Goal: Information Seeking & Learning: Find specific fact

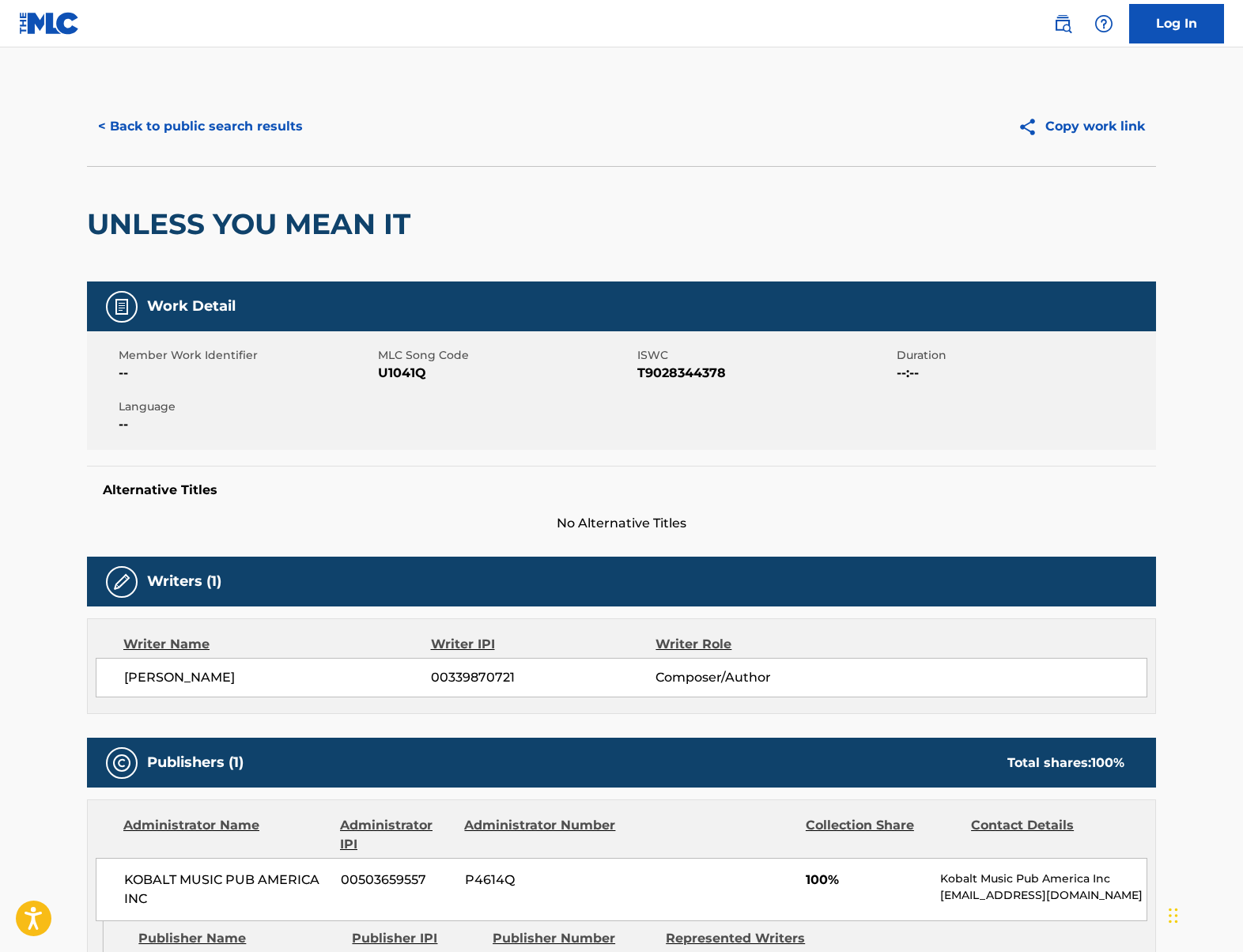
click at [222, 128] on button "< Back to public search results" at bounding box center [200, 126] width 227 height 40
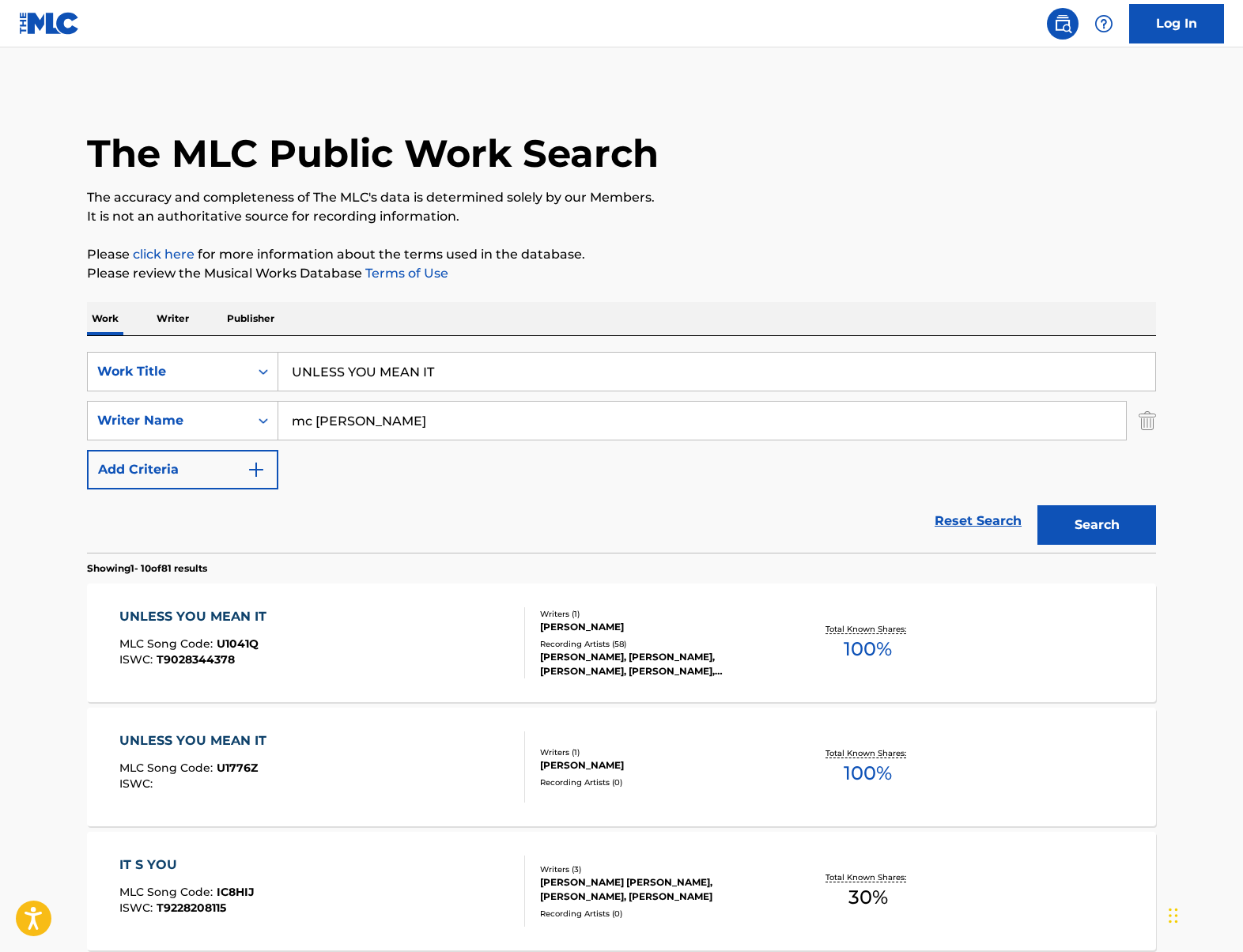
click at [233, 322] on p "Publisher" at bounding box center [250, 319] width 57 height 33
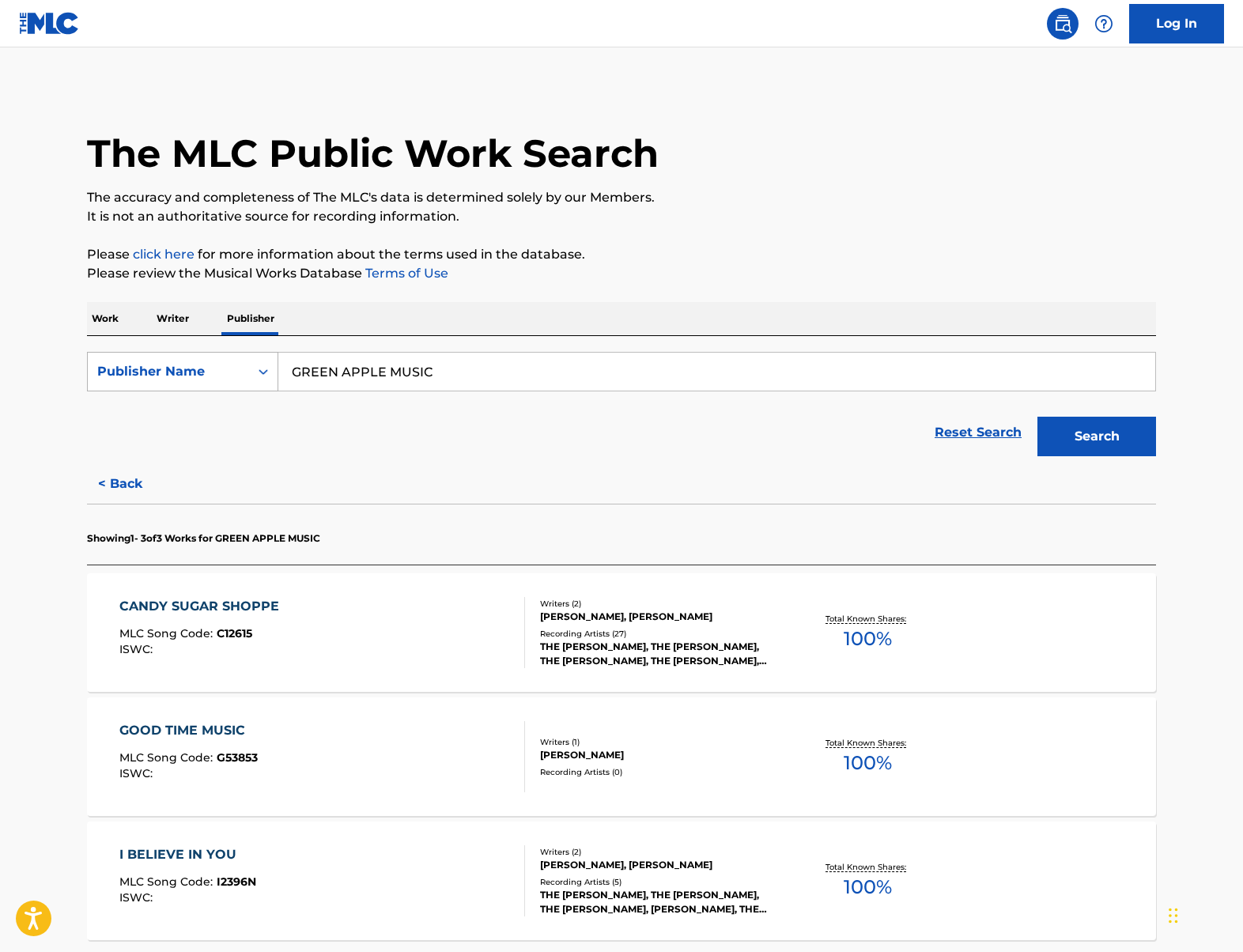
drag, startPoint x: 460, startPoint y: 365, endPoint x: 212, endPoint y: 359, distance: 248.1
click at [212, 359] on div "SearchWithCriteria441eabc5-5aa5-437b-bad9-b02d8f240e37 Publisher Name GREEN APP…" at bounding box center [621, 371] width 1069 height 40
paste input "recognition south side g"
type input "recognition south side g"
click at [1037, 417] on button "Search" at bounding box center [1096, 436] width 119 height 40
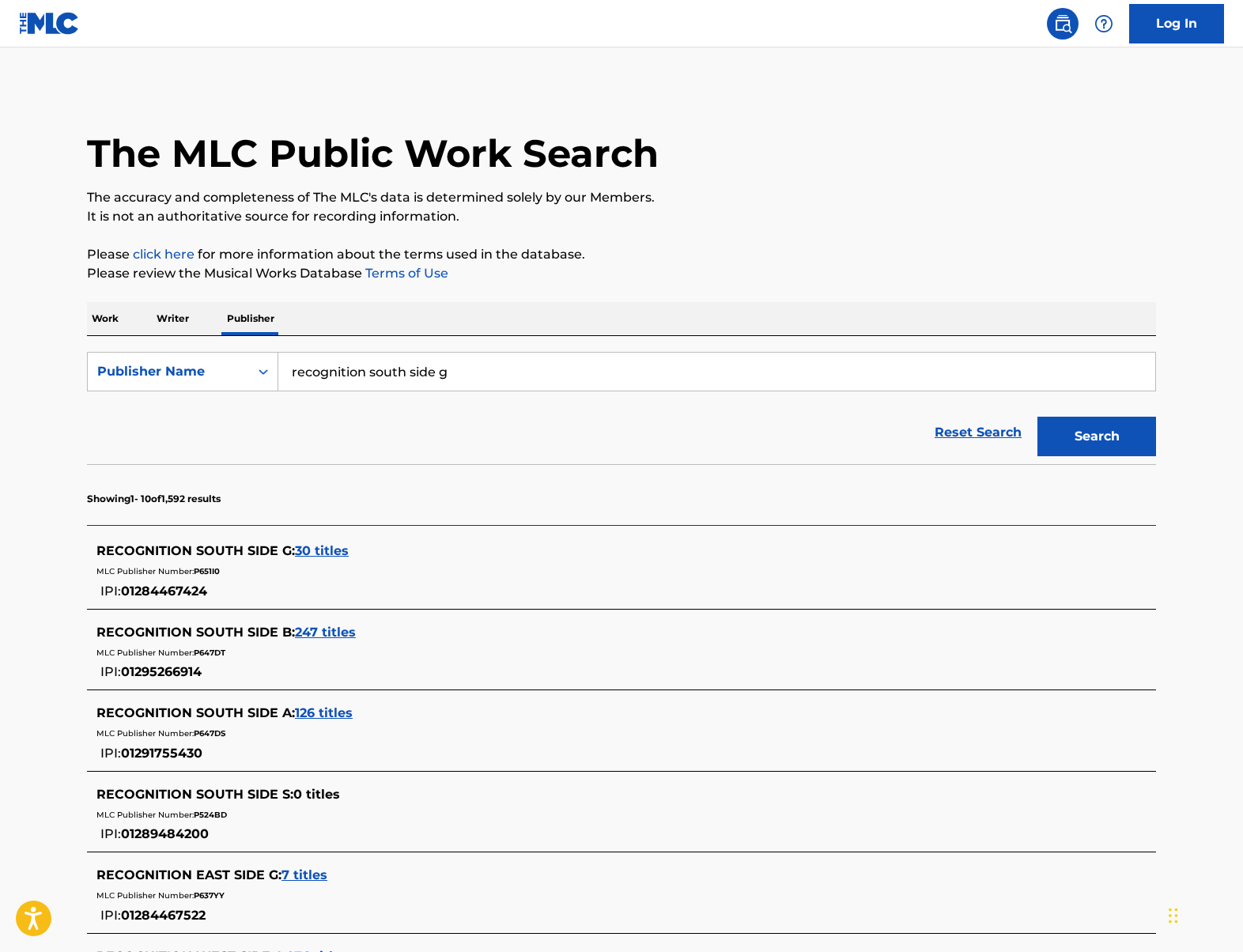
click at [321, 553] on span "30 titles" at bounding box center [322, 551] width 54 height 15
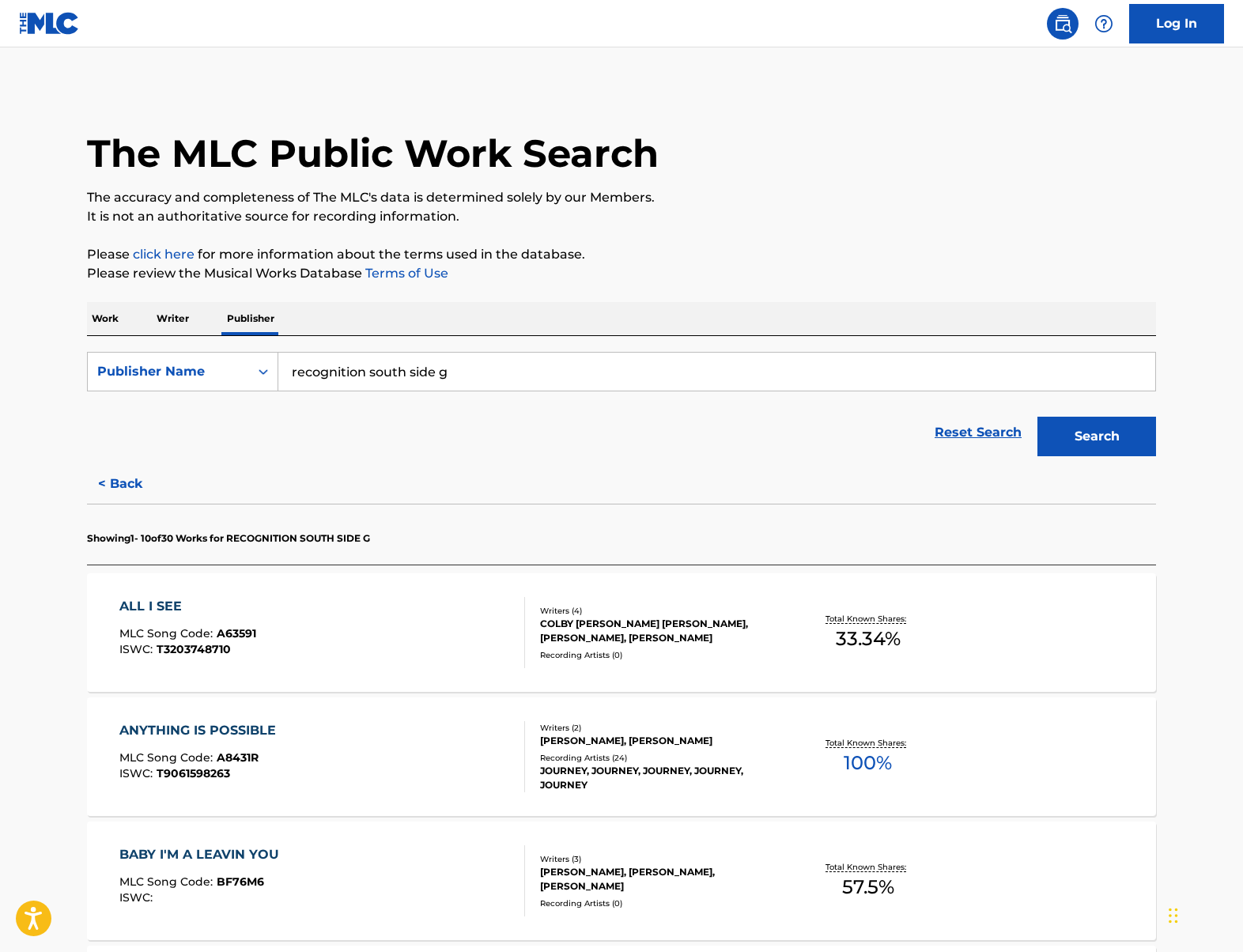
click at [393, 622] on div "ALL I SEE MLC Song Code : A63591 ISWC : T3203748710" at bounding box center [323, 632] width 407 height 71
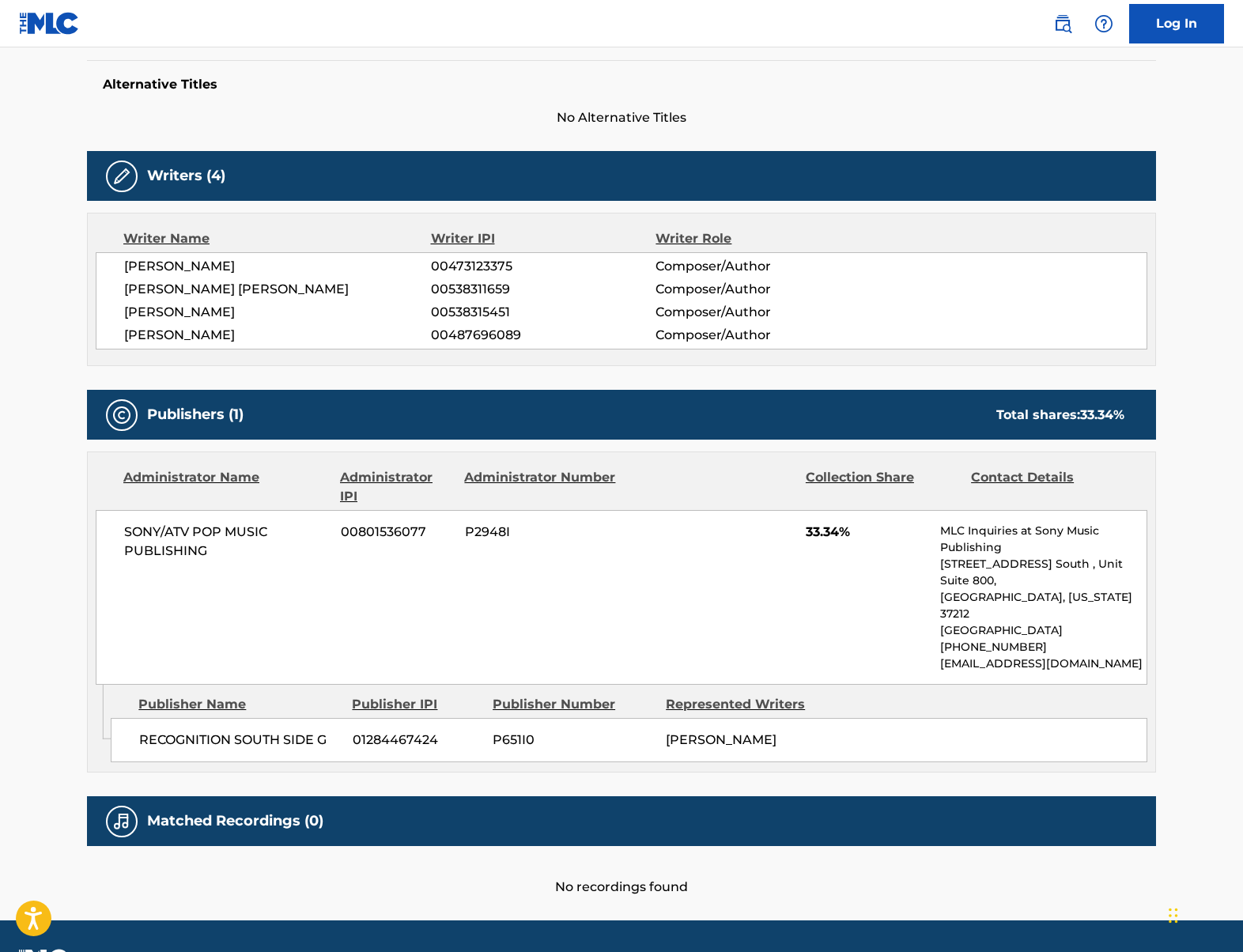
scroll to position [419, 0]
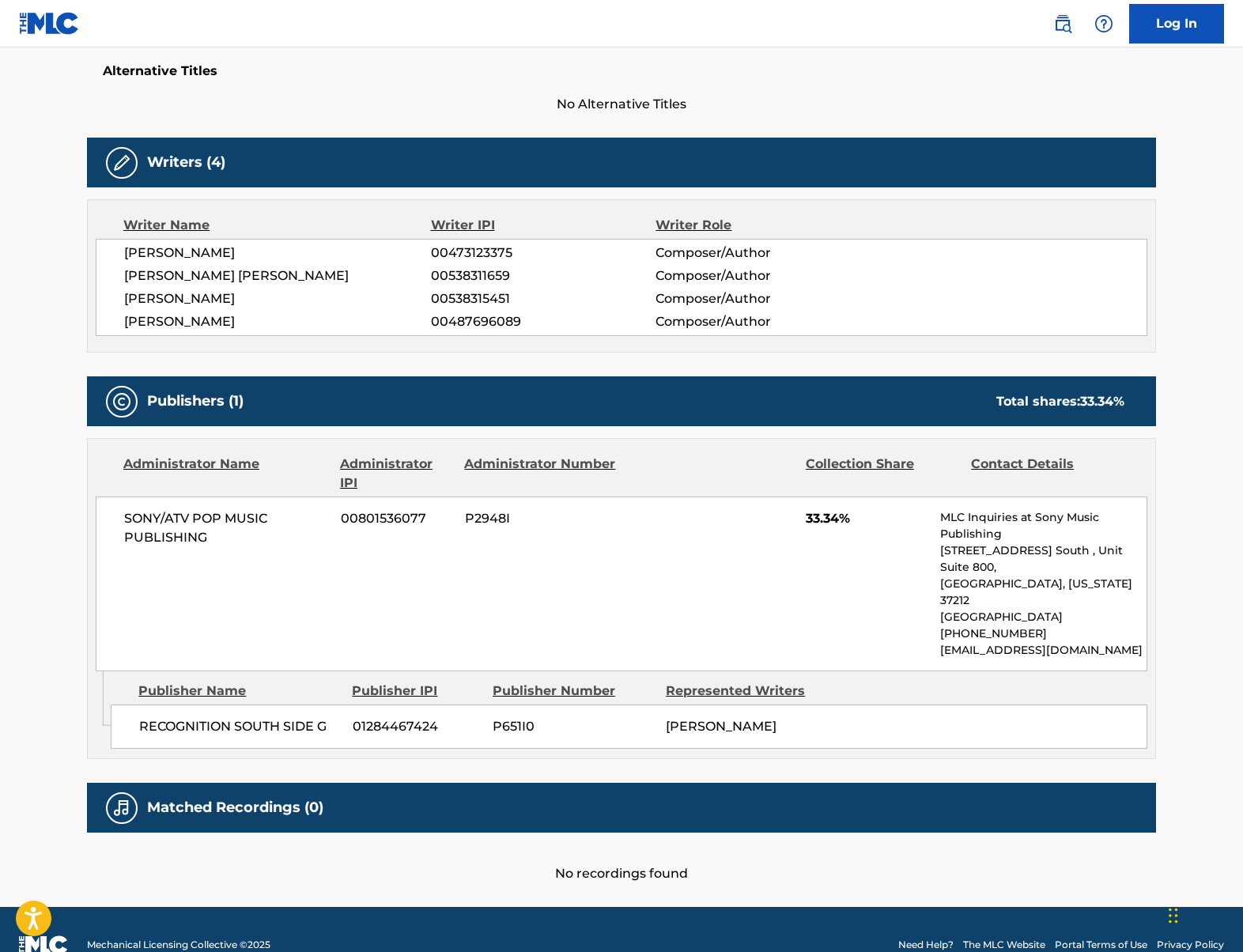
click at [734, 475] on div at bounding box center [712, 473] width 163 height 38
drag, startPoint x: 333, startPoint y: 694, endPoint x: 142, endPoint y: 686, distance: 191.2
click at [142, 717] on span "RECOGNITION SOUTH SIDE G" at bounding box center [240, 727] width 202 height 19
click at [1198, 225] on main "< Back to public search results Copy work link ALL I SEE Work Detail Member Wor…" at bounding box center [621, 267] width 1243 height 1278
